Goal: Task Accomplishment & Management: Manage account settings

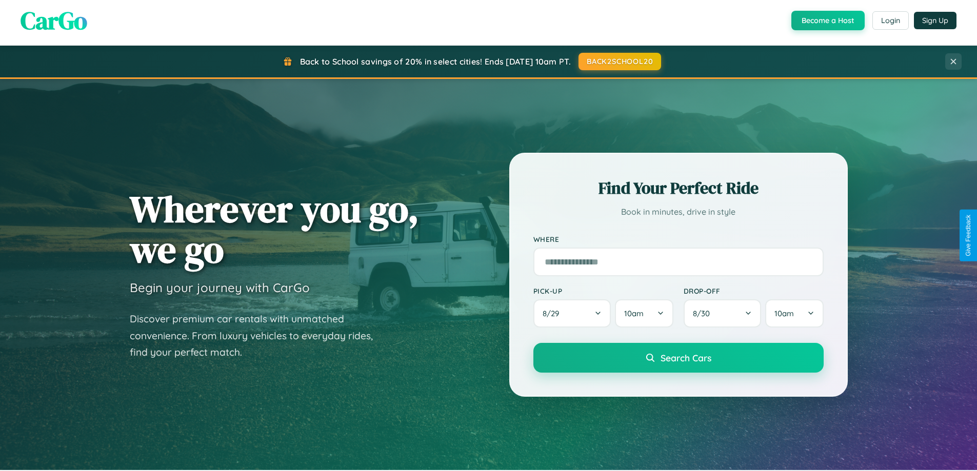
scroll to position [706, 0]
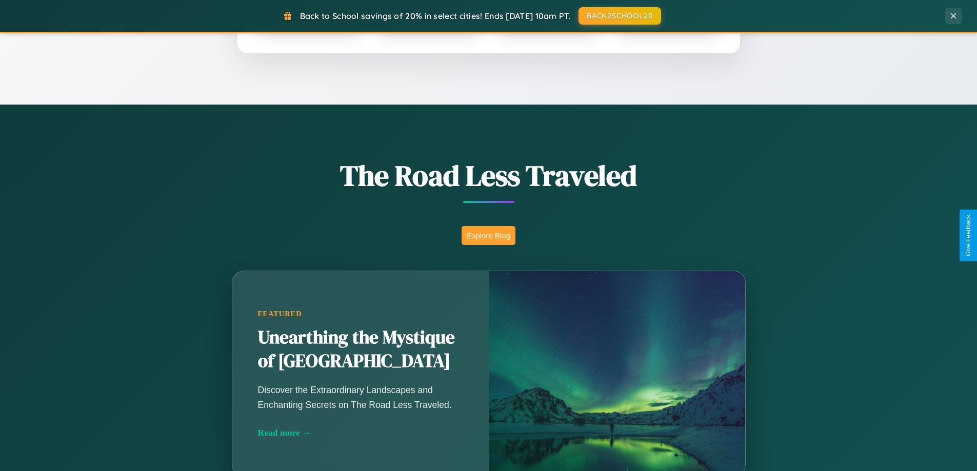
click at [488, 235] on button "Explore Blog" at bounding box center [488, 235] width 54 height 19
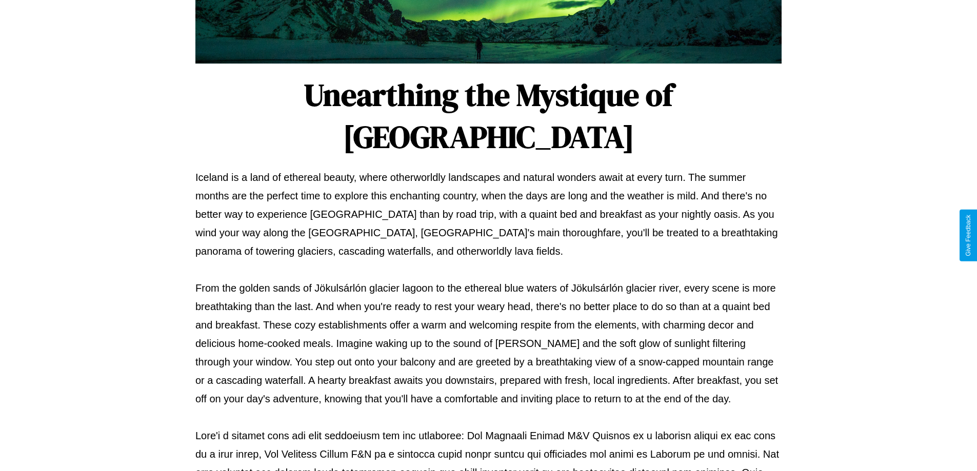
scroll to position [332, 0]
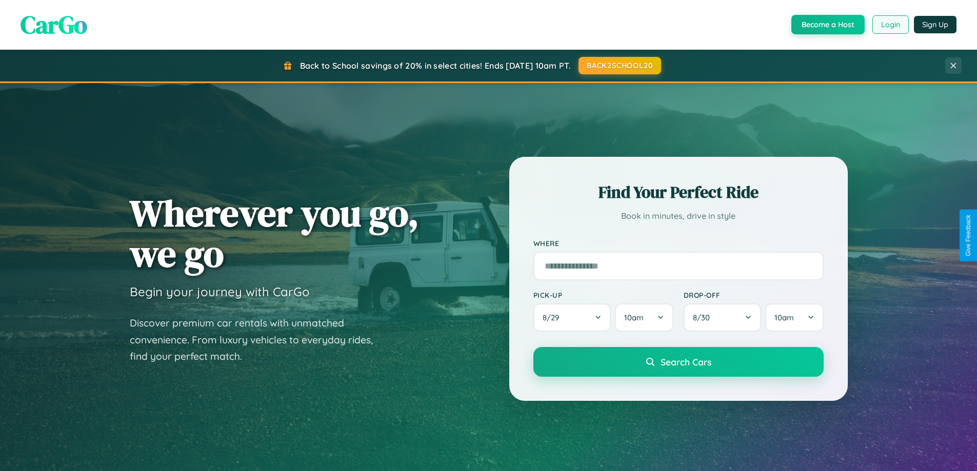
click at [890, 25] on button "Login" at bounding box center [890, 24] width 36 height 18
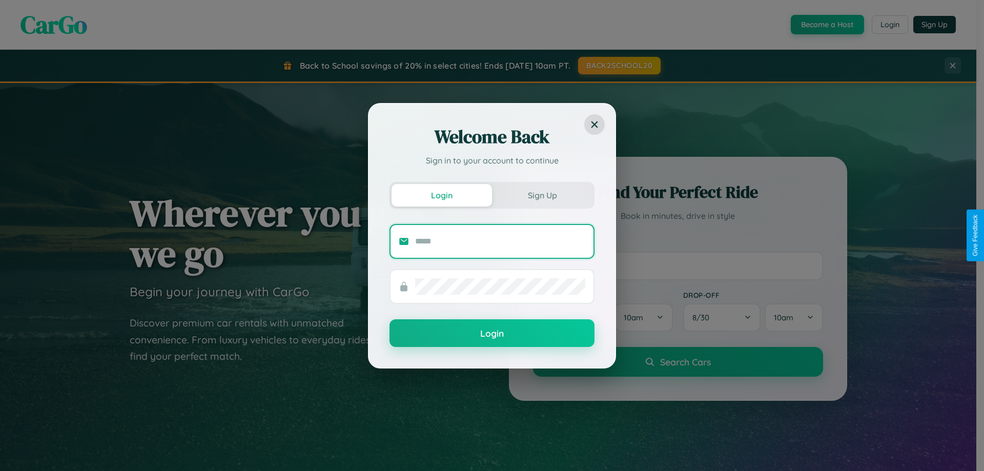
click at [500, 241] on input "text" at bounding box center [500, 241] width 170 height 16
type input "**********"
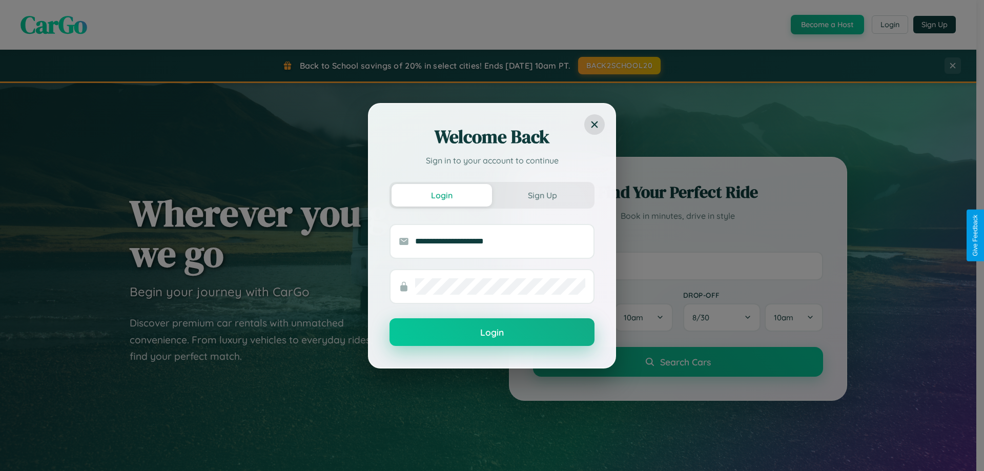
click at [492, 333] on button "Login" at bounding box center [492, 332] width 205 height 28
